Goal: Information Seeking & Learning: Learn about a topic

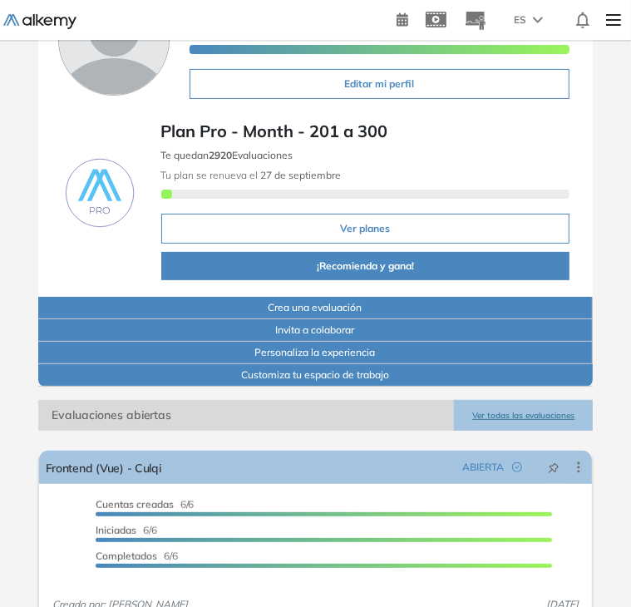
scroll to position [250, 0]
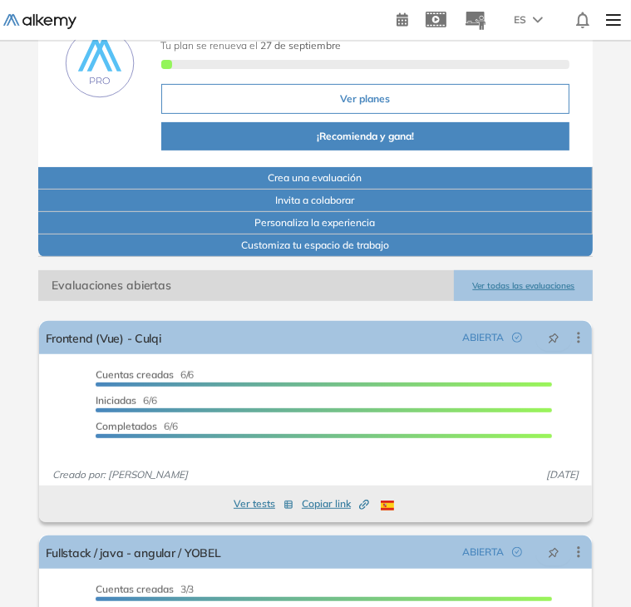
click at [586, 56] on div "Plan Pro - Month - 201 a 300 Te quedan 2920 Evaluaciones Tu plan se renueva el …" at bounding box center [316, 63] width 556 height 181
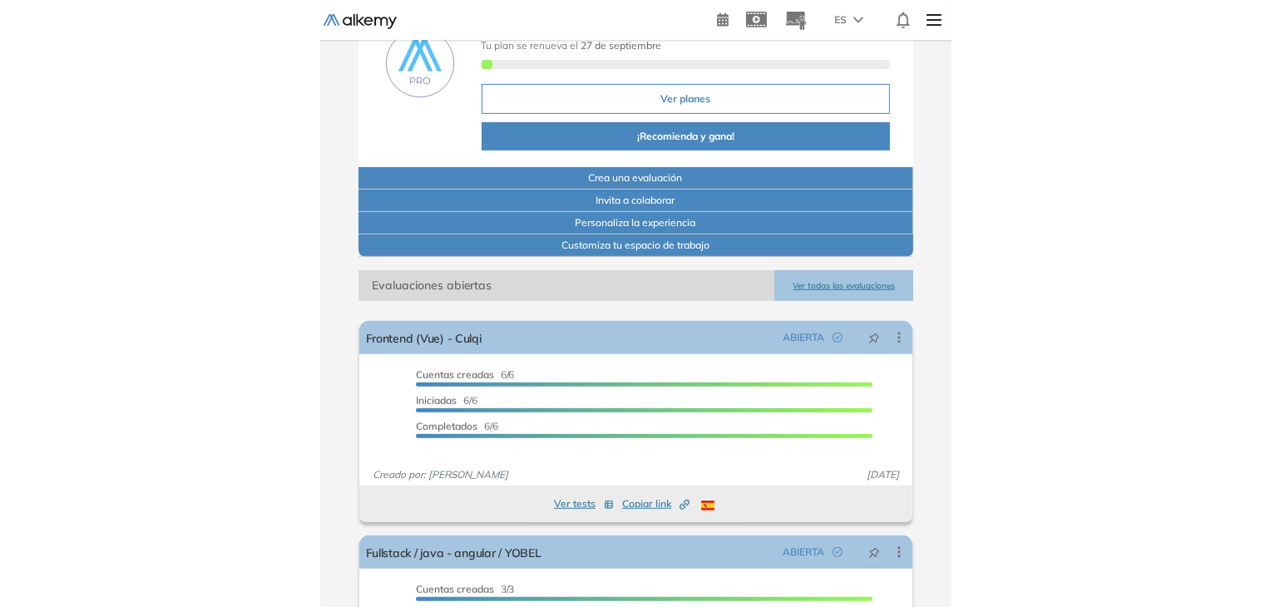
scroll to position [168, 0]
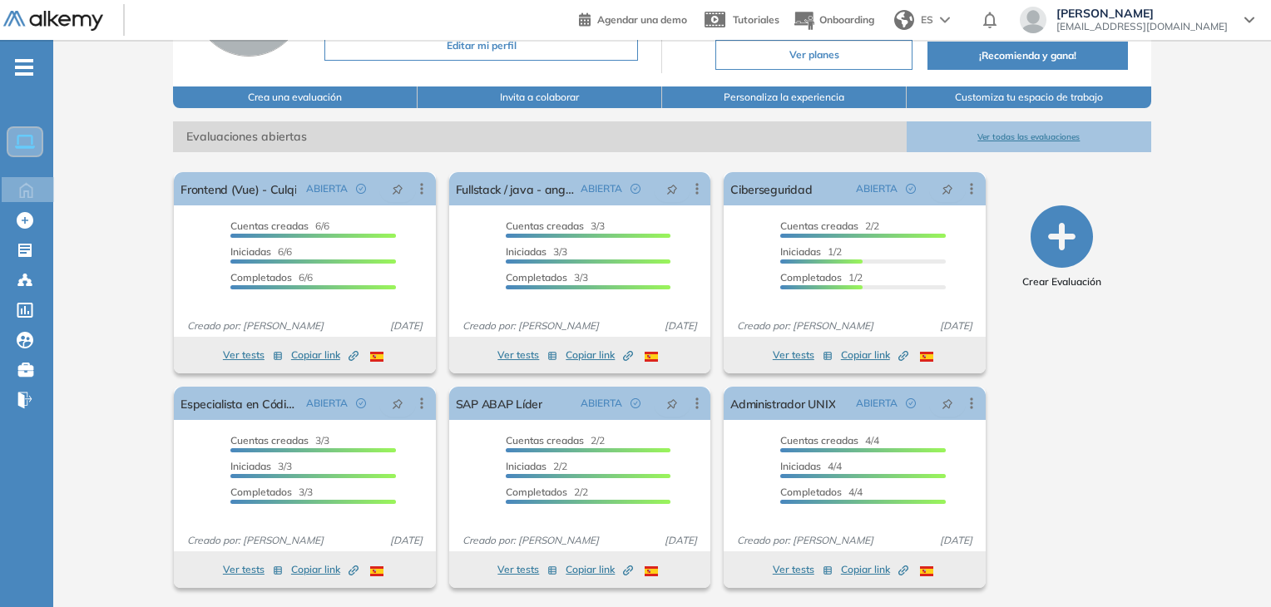
click at [637, 143] on button "Ver todas las evaluaciones" at bounding box center [1029, 136] width 245 height 31
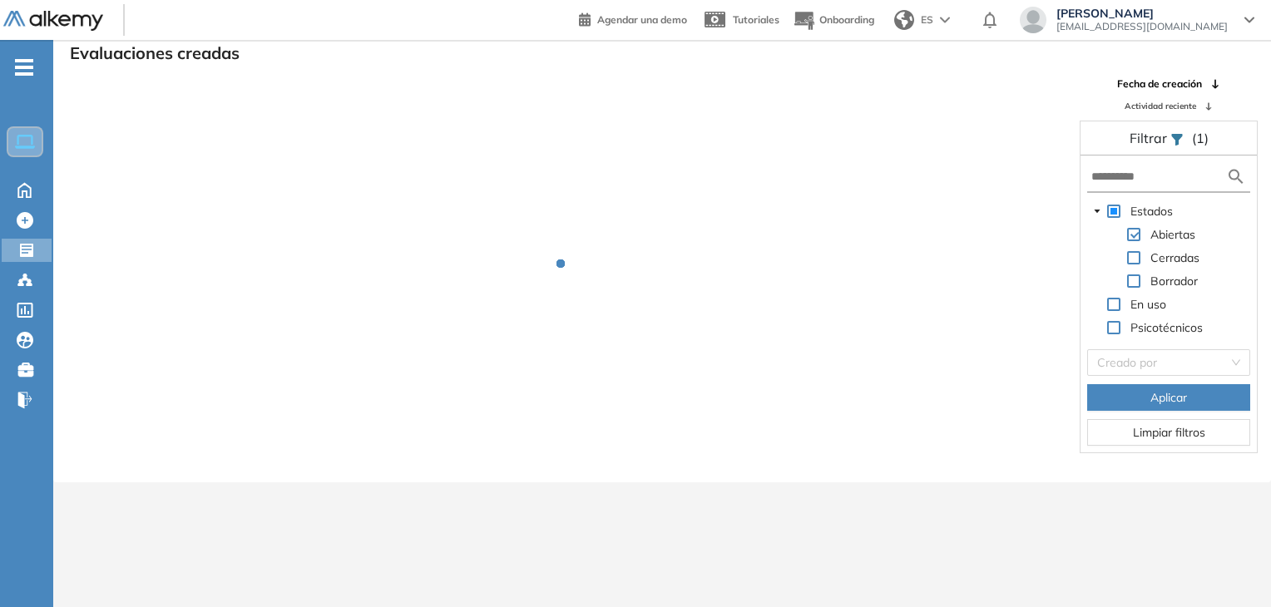
scroll to position [40, 0]
click at [637, 181] on input "text" at bounding box center [1159, 176] width 135 height 17
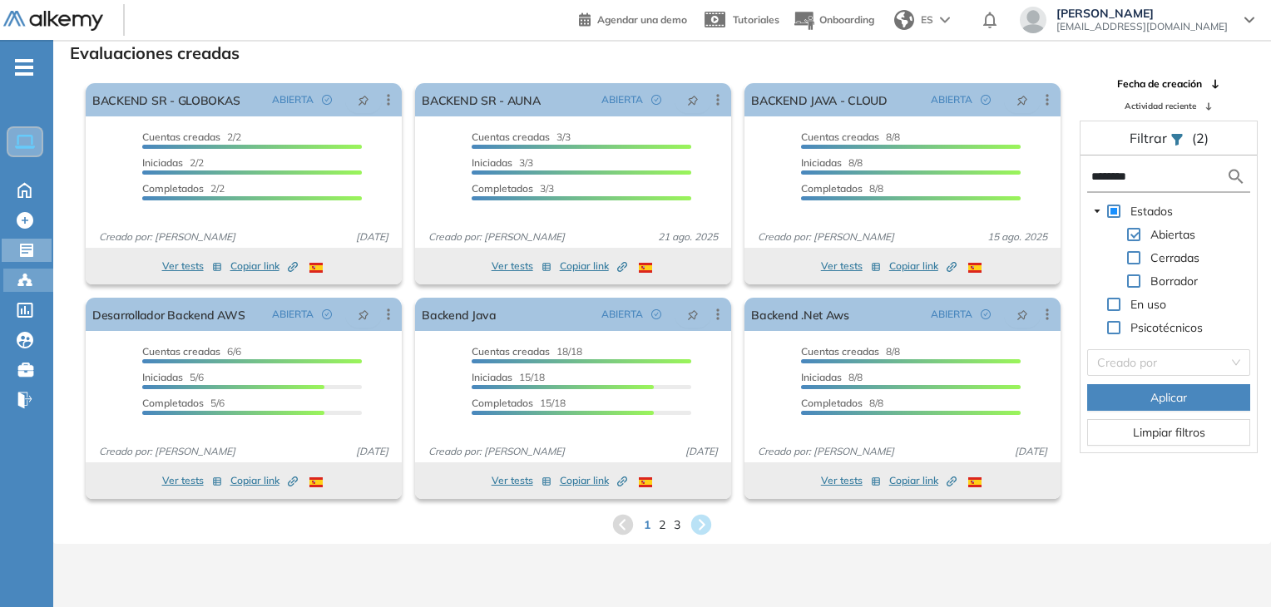
type input "*******"
click at [17, 285] on icon at bounding box center [25, 280] width 17 height 17
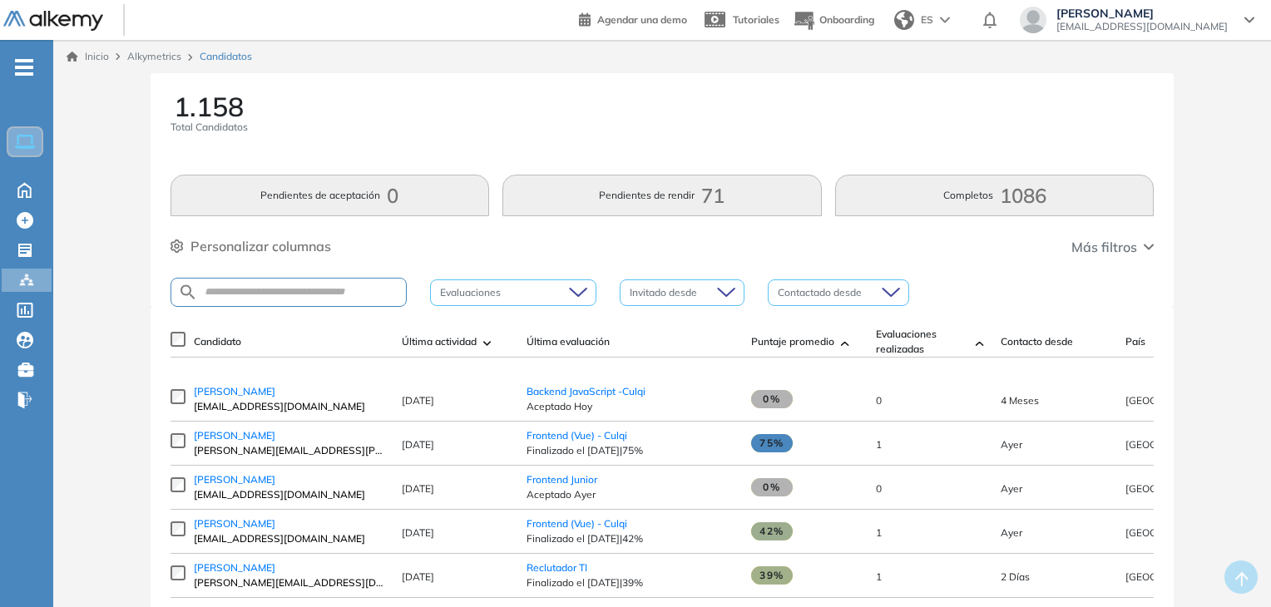
click at [236, 389] on td "[PERSON_NAME] [EMAIL_ADDRESS][DOMAIN_NAME]" at bounding box center [290, 400] width 208 height 44
click at [243, 389] on td "[PERSON_NAME] [EMAIL_ADDRESS][DOMAIN_NAME]" at bounding box center [290, 400] width 208 height 44
click at [242, 391] on span "[PERSON_NAME]" at bounding box center [235, 391] width 82 height 12
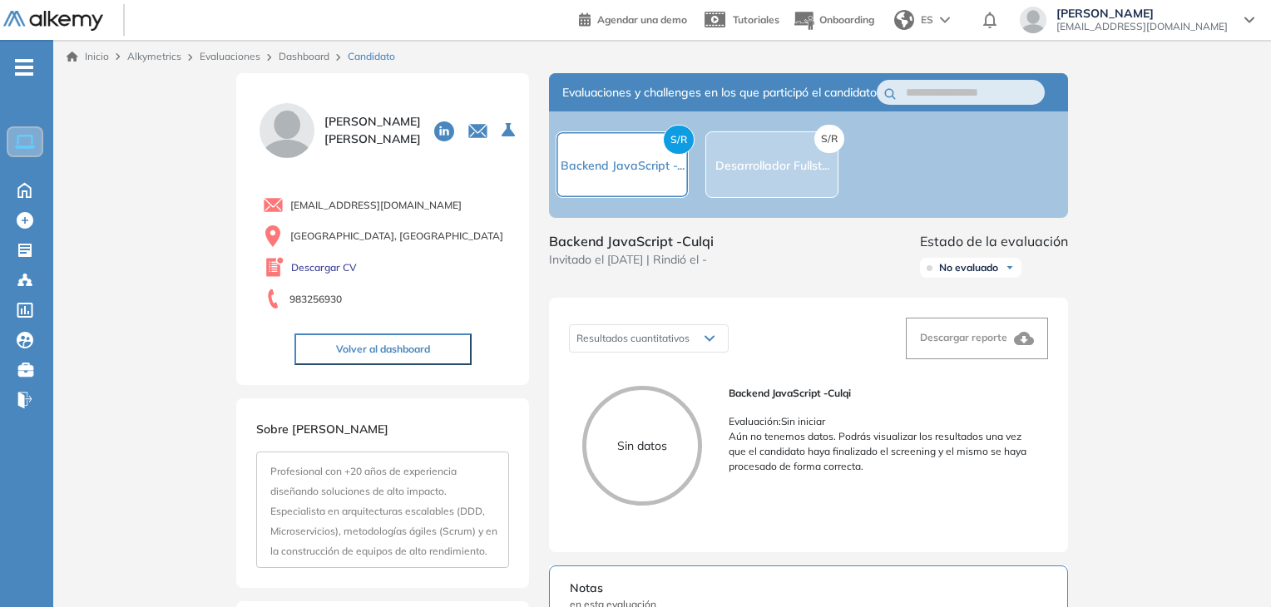
click at [637, 157] on div "S/R Desarrollador Fullst..." at bounding box center [772, 164] width 133 height 67
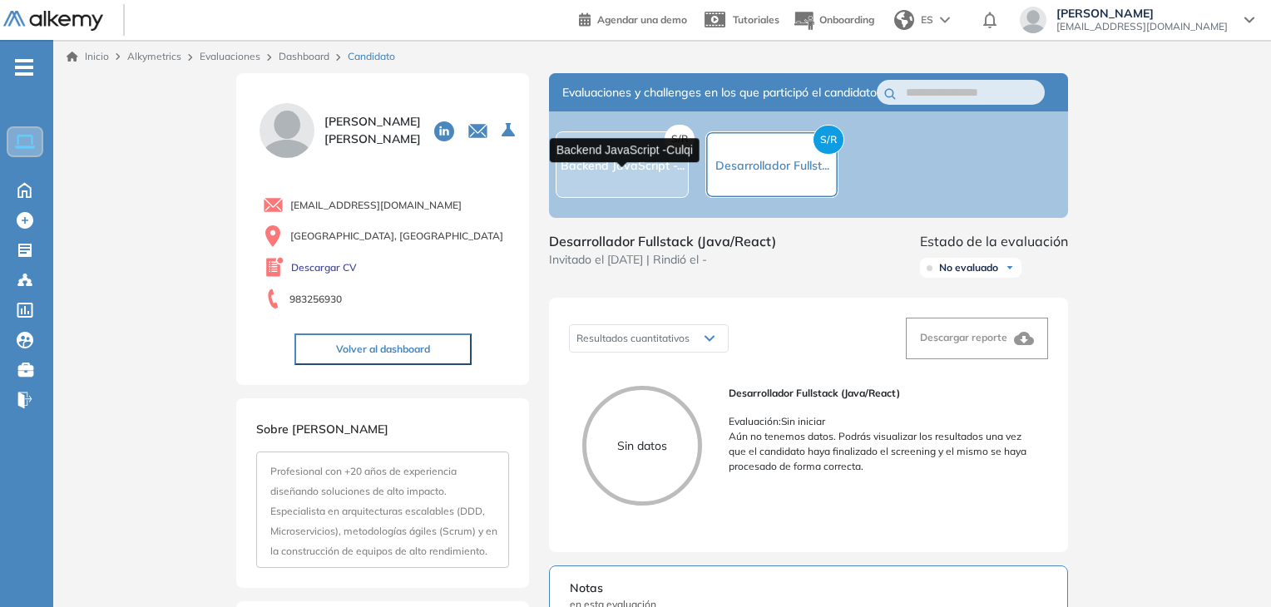
click at [595, 186] on div "S/R Backend JavaScript -..." at bounding box center [622, 164] width 133 height 67
